Goal: Use online tool/utility: Utilize a website feature to perform a specific function

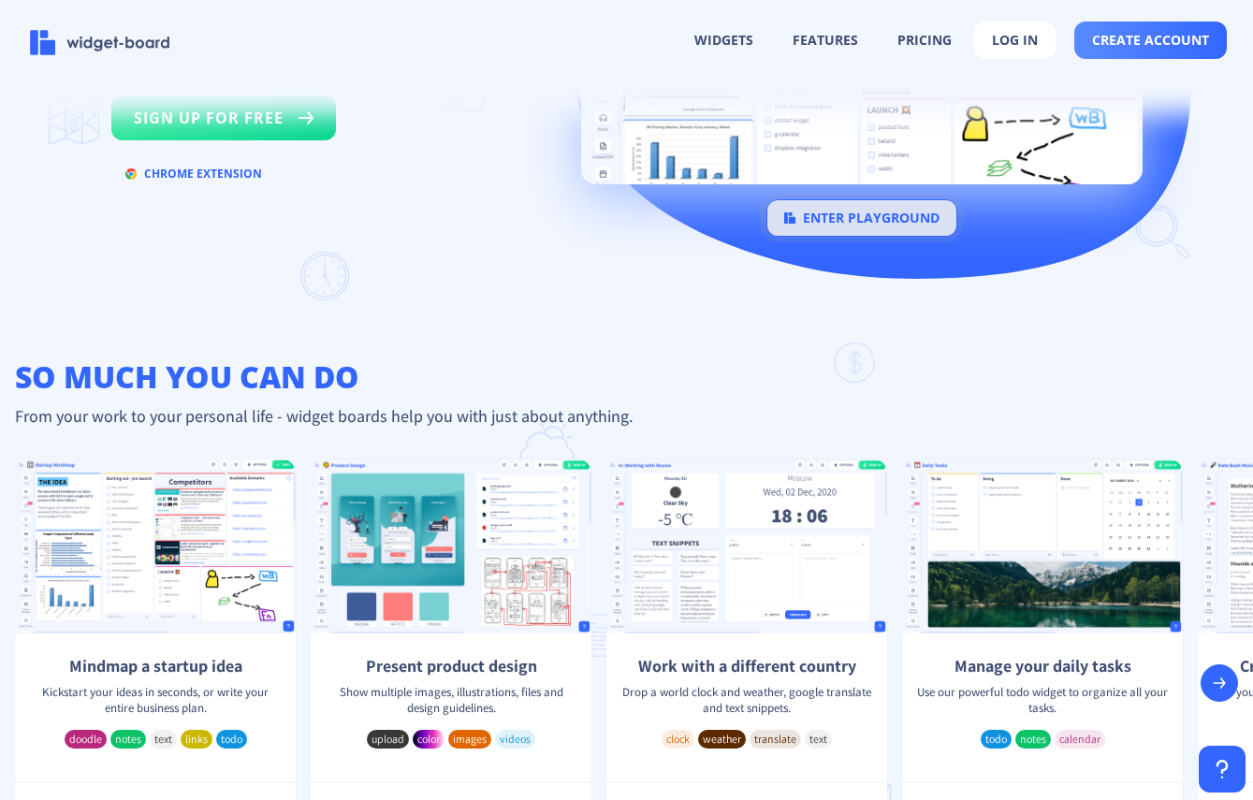
scroll to position [350, 0]
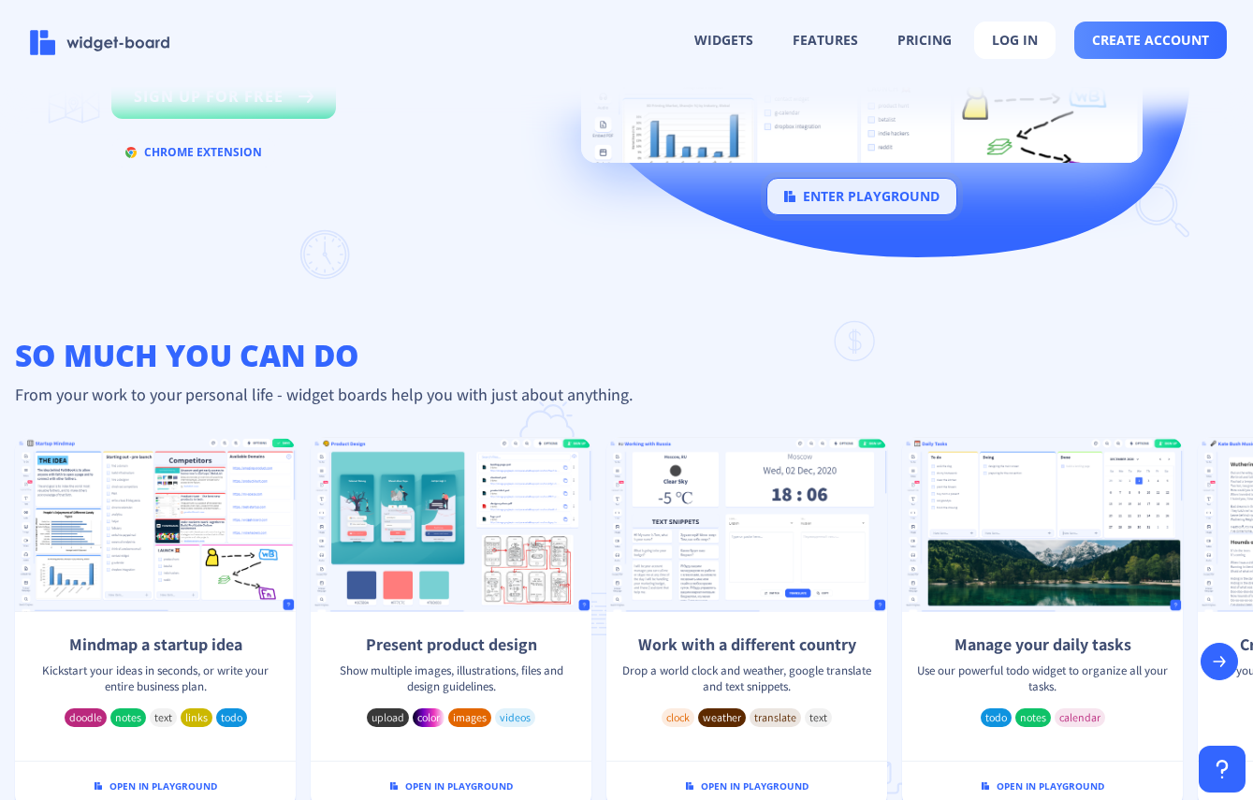
click at [849, 199] on button "enter playground" at bounding box center [861, 196] width 191 height 37
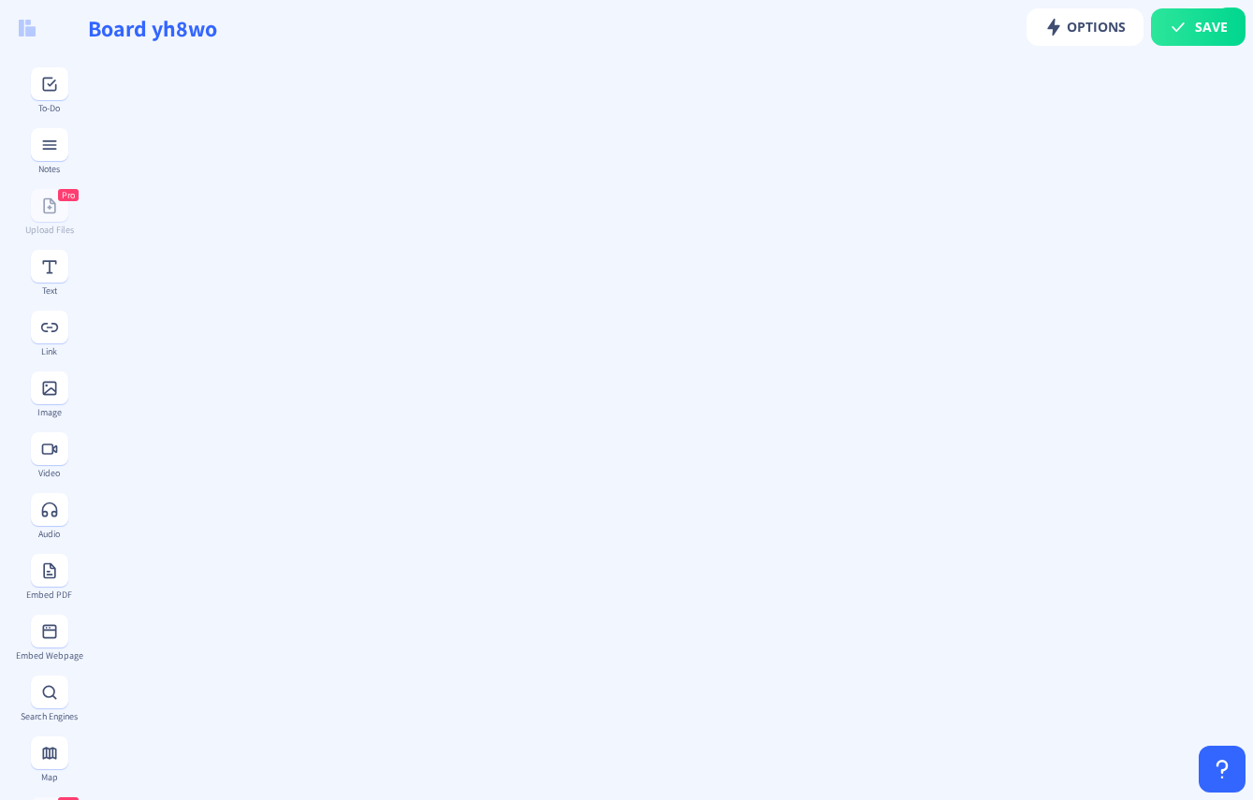
type input "Board oex7m"
click at [52, 267] on rect at bounding box center [49, 266] width 19 height 19
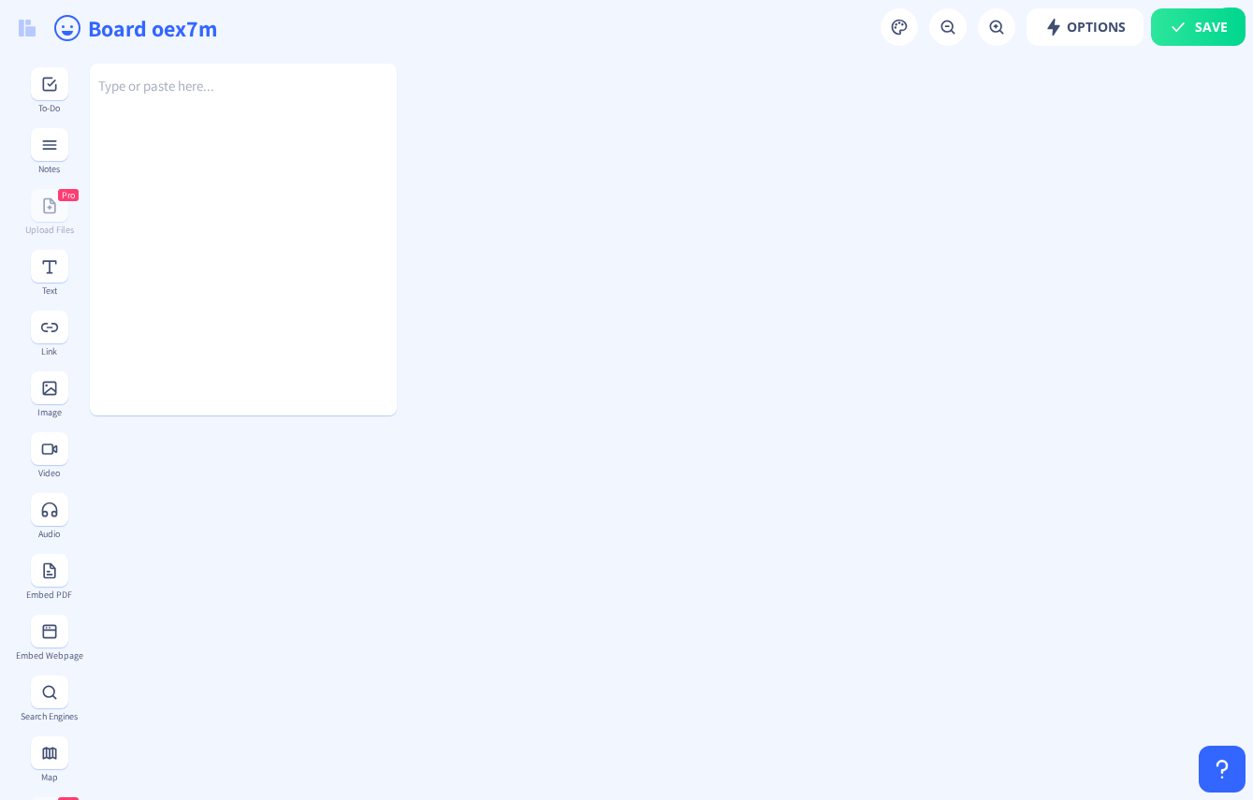
drag, startPoint x: 239, startPoint y: 179, endPoint x: 424, endPoint y: 277, distance: 209.7
click at [195, 101] on div "Type or paste here..." at bounding box center [243, 226] width 307 height 352
click at [200, 268] on div "Type or paste here..." at bounding box center [243, 226] width 307 height 352
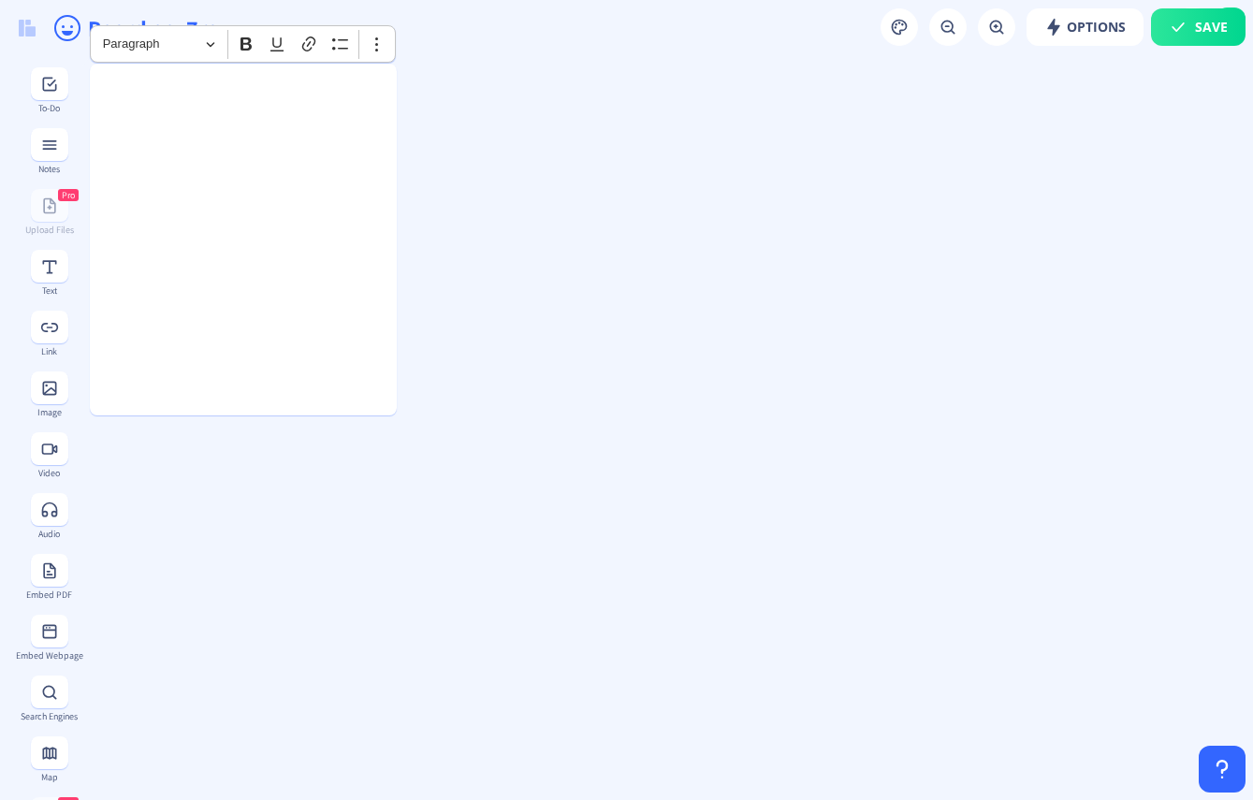
drag, startPoint x: 428, startPoint y: 207, endPoint x: 406, endPoint y: 200, distance: 23.4
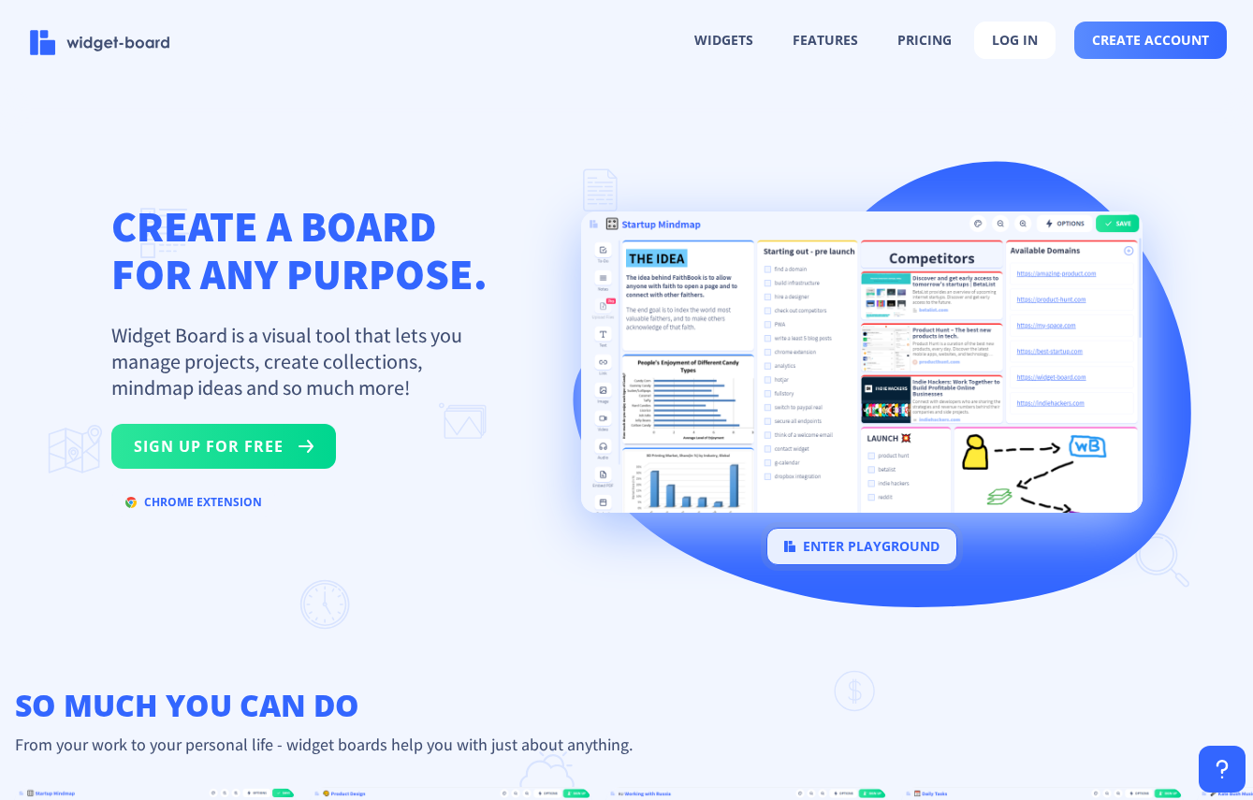
click at [850, 558] on button "enter playground" at bounding box center [861, 546] width 191 height 37
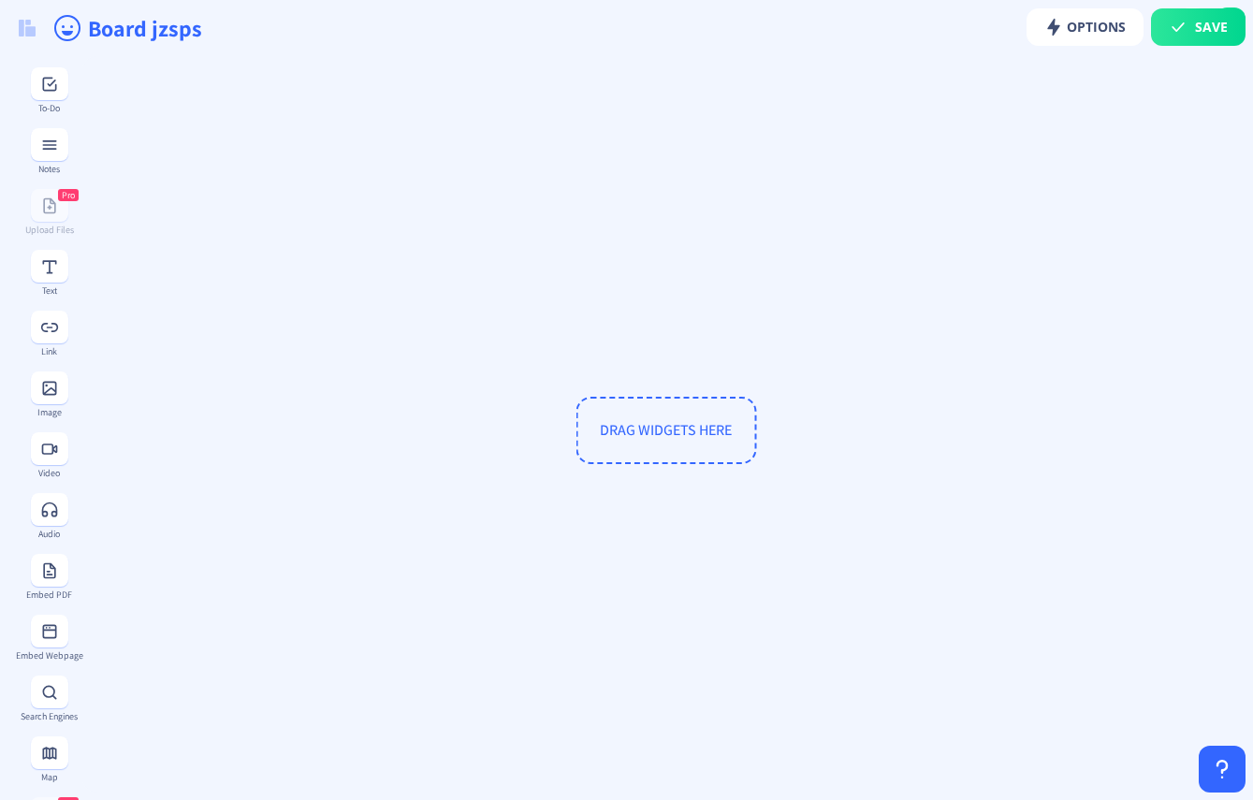
click at [700, 433] on span "DRAG WIDGETS HERE" at bounding box center [665, 430] width 181 height 67
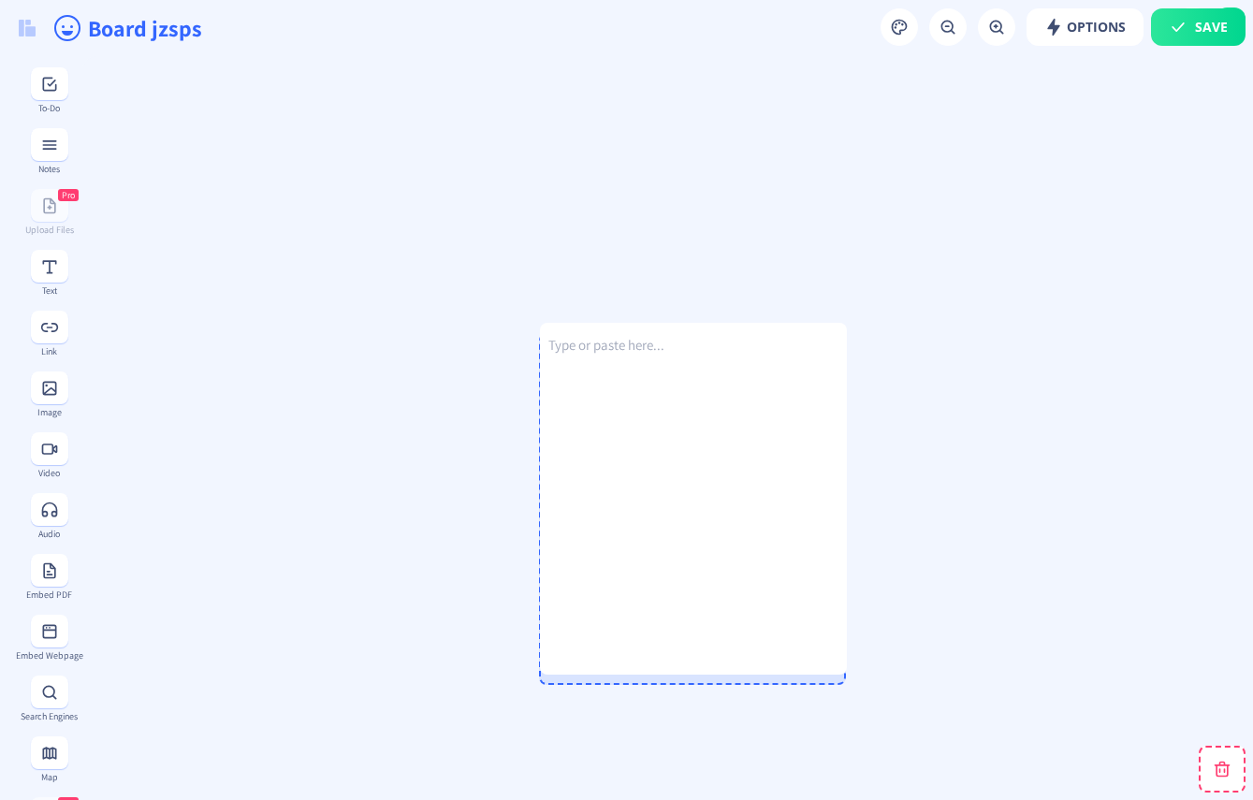
drag, startPoint x: 606, startPoint y: 382, endPoint x: 505, endPoint y: 154, distance: 248.8
click at [595, 330] on div "Type or paste here..." at bounding box center [693, 485] width 307 height 352
